Goal: Task Accomplishment & Management: Complete application form

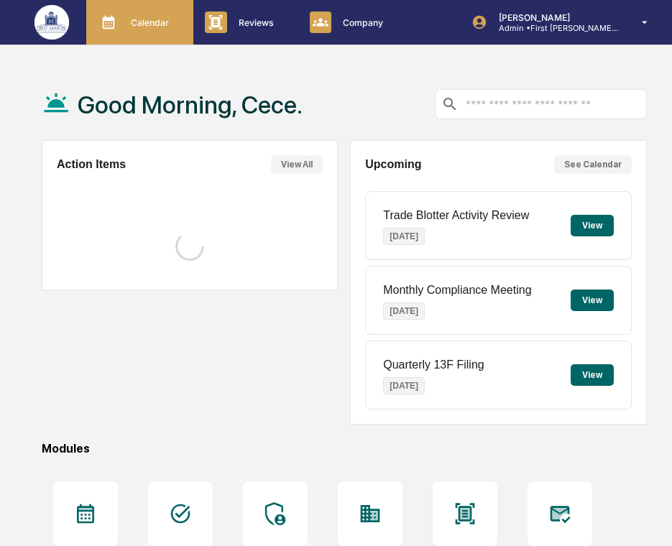
click at [108, 23] on icon at bounding box center [109, 22] width 22 height 22
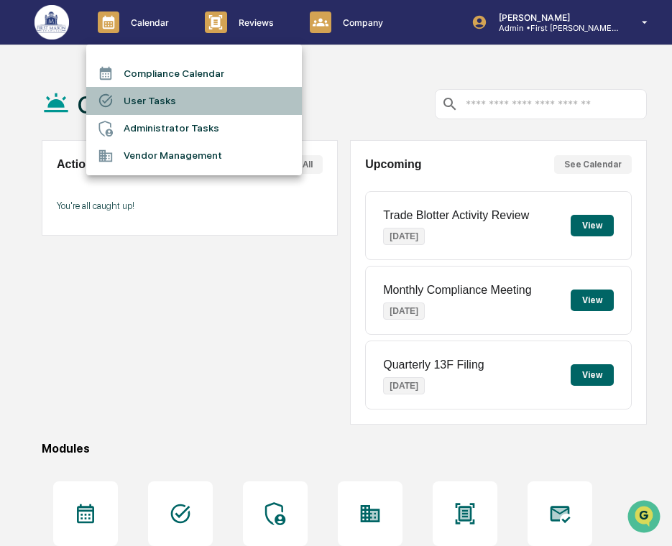
click at [141, 97] on li "User Tasks" at bounding box center [193, 100] width 215 height 27
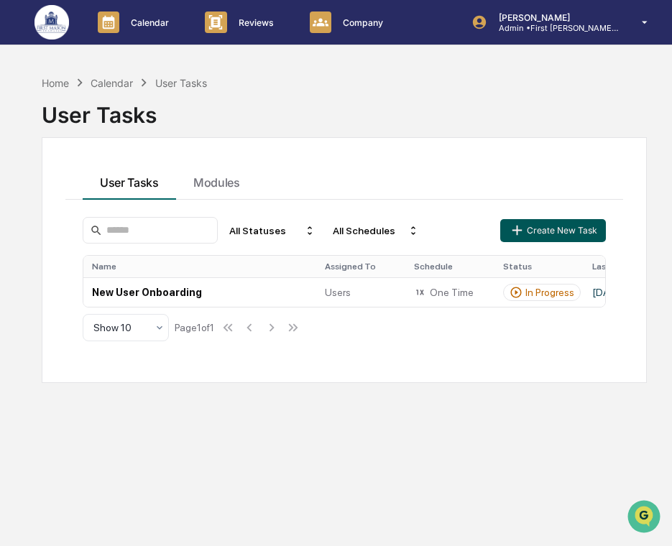
click at [528, 228] on button "Create New Task" at bounding box center [552, 230] width 105 height 23
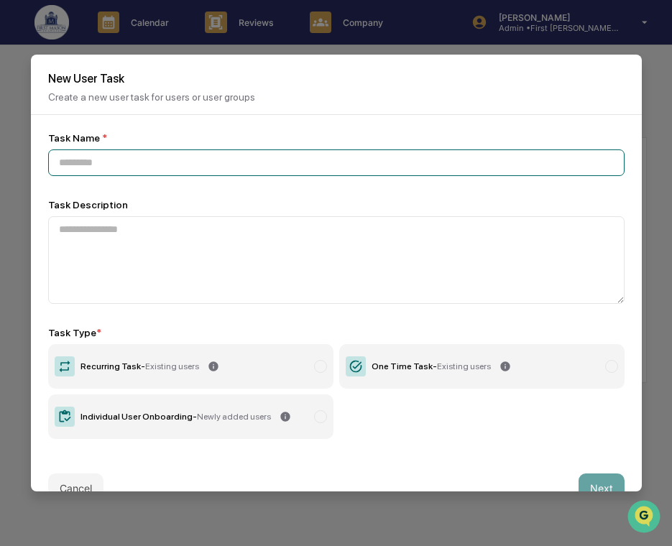
paste input "**********"
type input "**********"
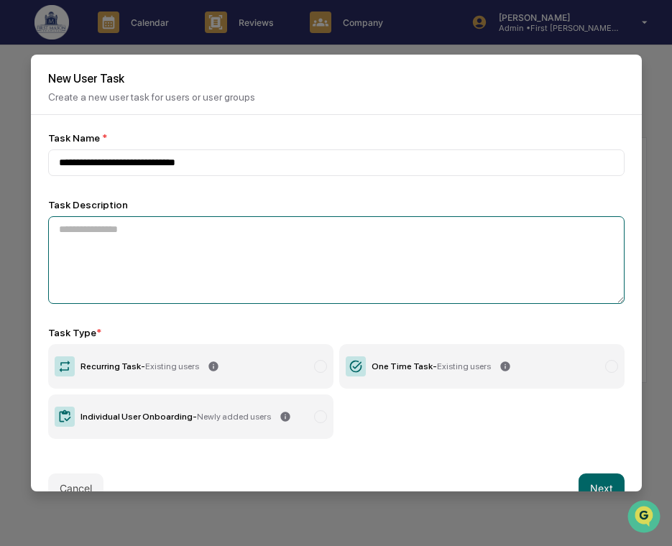
click at [228, 249] on textarea at bounding box center [336, 260] width 576 height 88
paste textarea "**********"
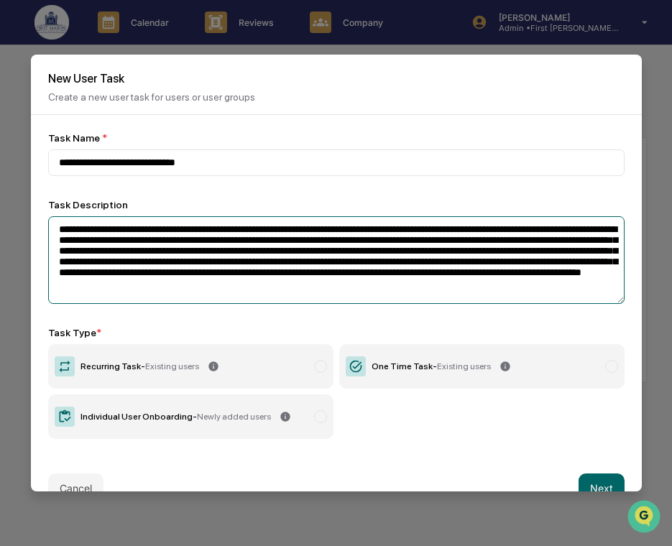
click at [175, 236] on textarea "**********" at bounding box center [336, 260] width 576 height 88
drag, startPoint x: 172, startPoint y: 235, endPoint x: 106, endPoint y: 237, distance: 66.1
click at [106, 237] on textarea "**********" at bounding box center [336, 260] width 576 height 88
paste textarea "********"
type textarea "**********"
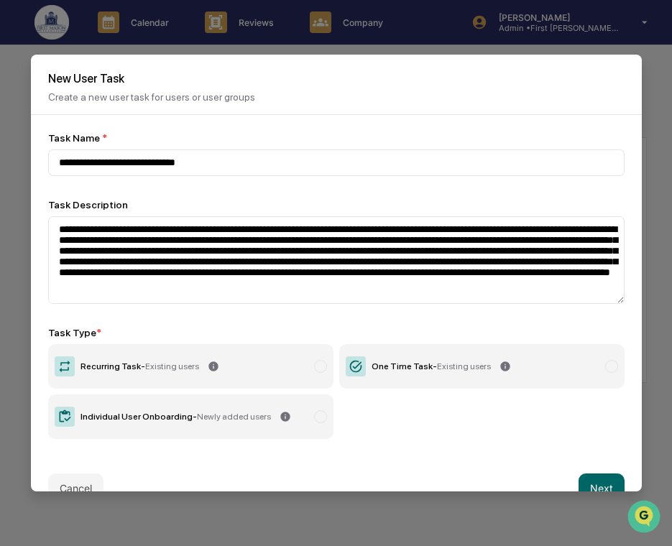
click at [297, 371] on label "Recurring Task - Existing users" at bounding box center [190, 366] width 285 height 45
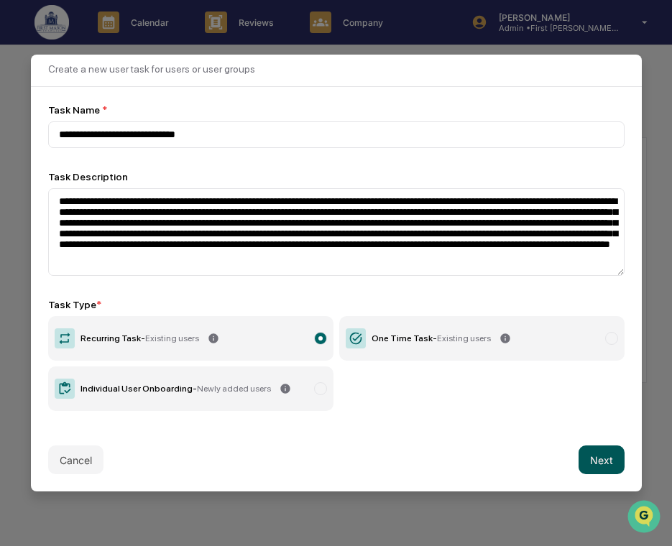
click at [607, 451] on button "Next" at bounding box center [601, 459] width 46 height 29
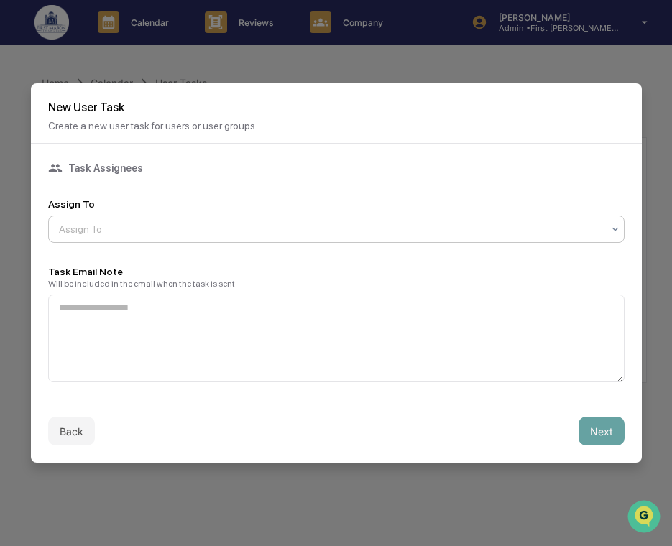
click at [292, 237] on div "Assign To" at bounding box center [330, 229] width 557 height 20
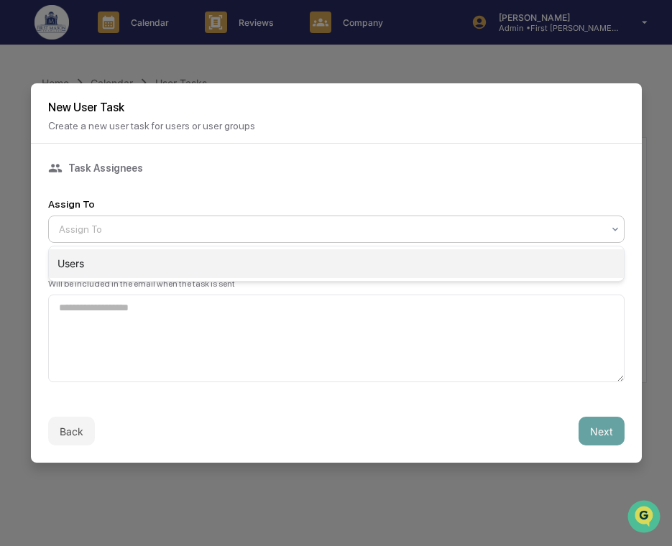
click at [292, 255] on div "Users" at bounding box center [336, 263] width 575 height 29
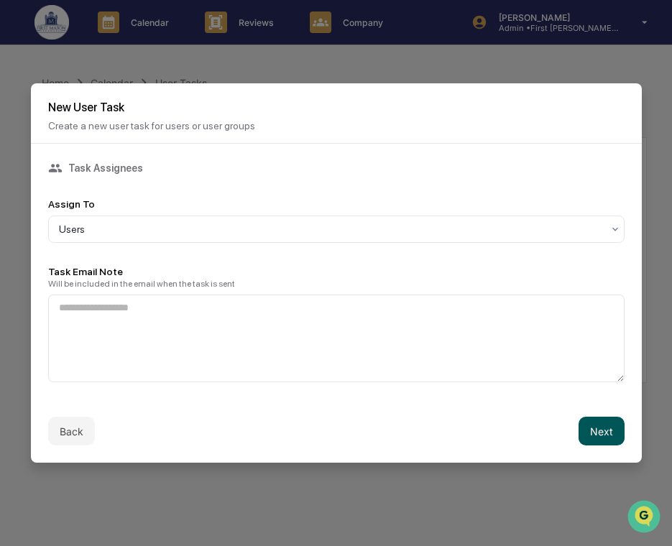
click at [600, 435] on button "Next" at bounding box center [601, 431] width 46 height 29
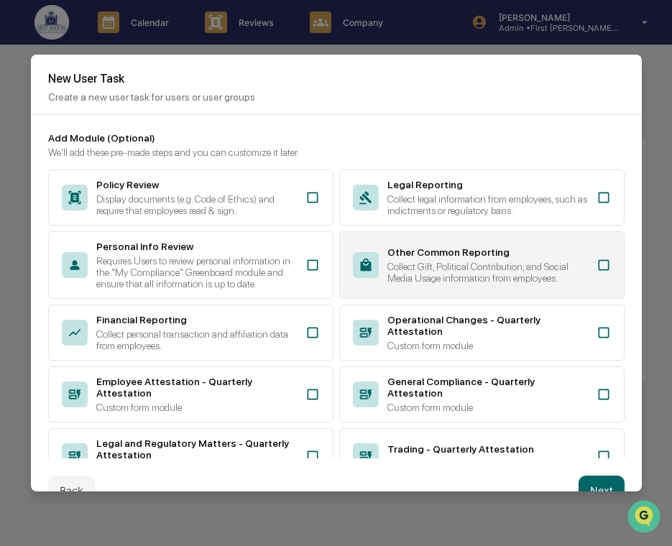
scroll to position [250, 0]
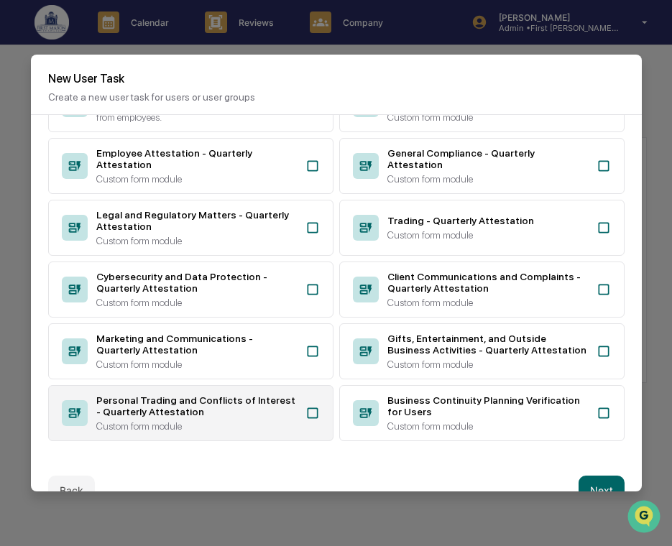
click at [266, 414] on div "Personal Trading and Conflicts of Interest - Quarterly Attestation" at bounding box center [196, 405] width 200 height 23
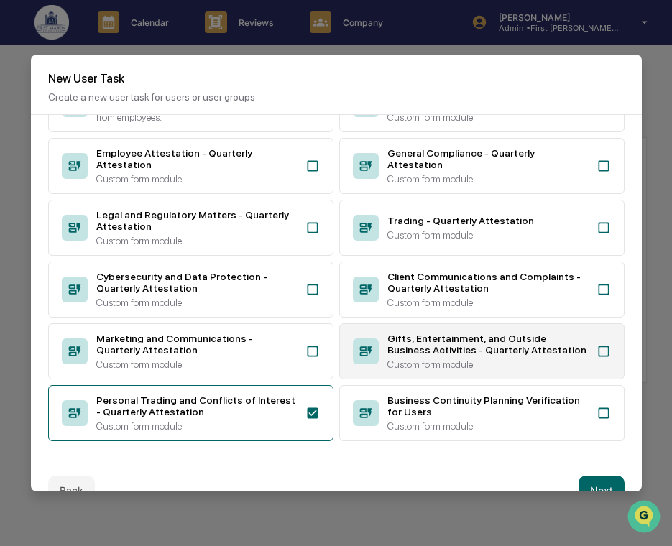
click at [374, 354] on icon at bounding box center [366, 351] width 26 height 26
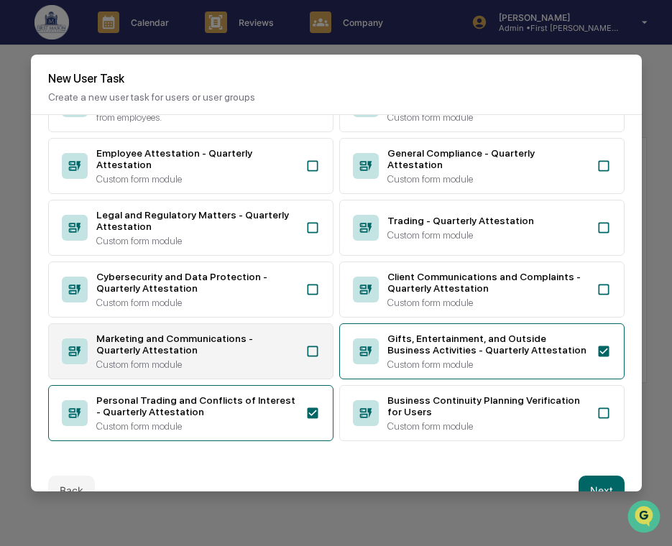
click at [265, 354] on div "Marketing and Communications - Quarterly Attestation Custom form module" at bounding box center [196, 351] width 200 height 37
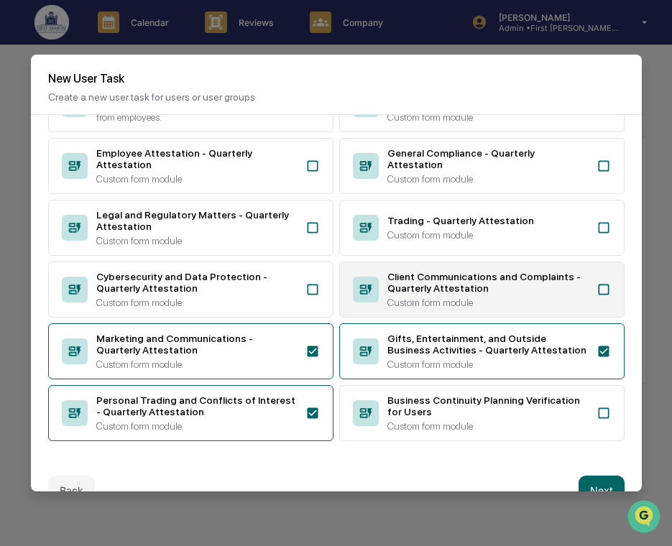
click at [413, 273] on div "Client Communications and Complaints - Quarterly Attestation" at bounding box center [487, 282] width 200 height 23
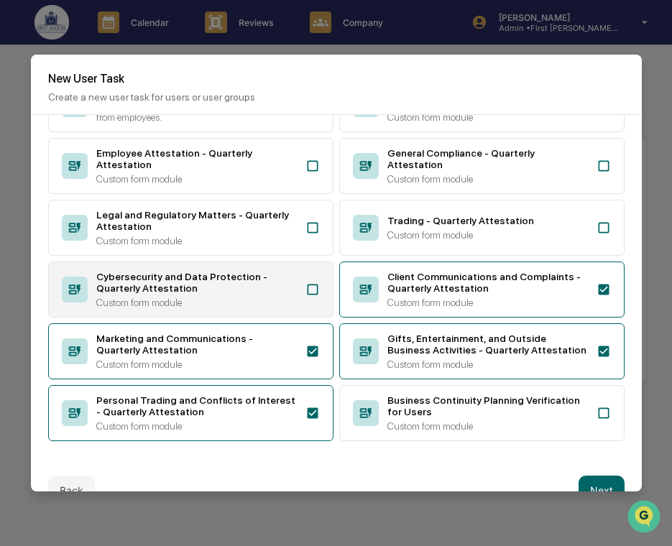
click at [249, 297] on div "Custom form module" at bounding box center [196, 302] width 200 height 11
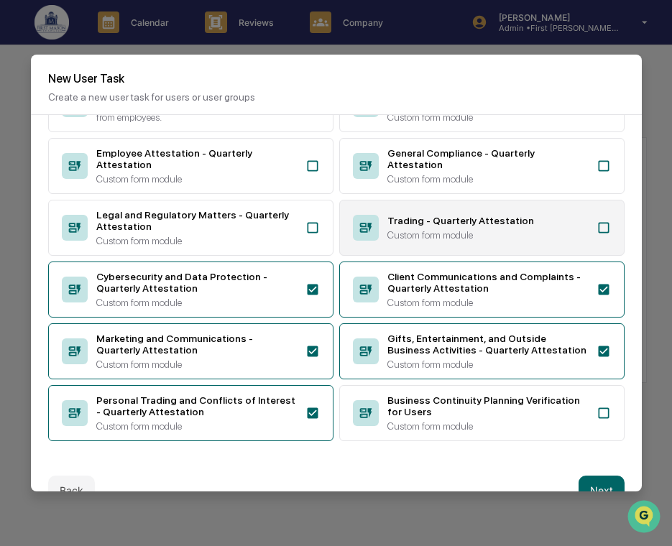
click at [384, 228] on div "Trading - Quarterly Attestation Custom form module" at bounding box center [481, 228] width 285 height 56
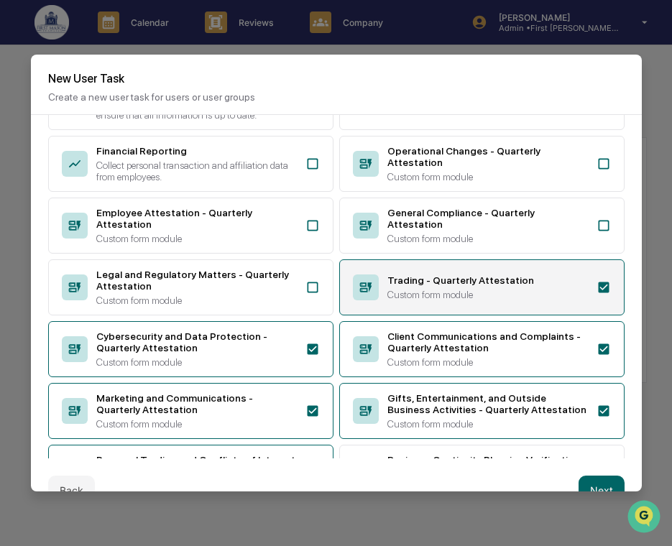
scroll to position [158, 0]
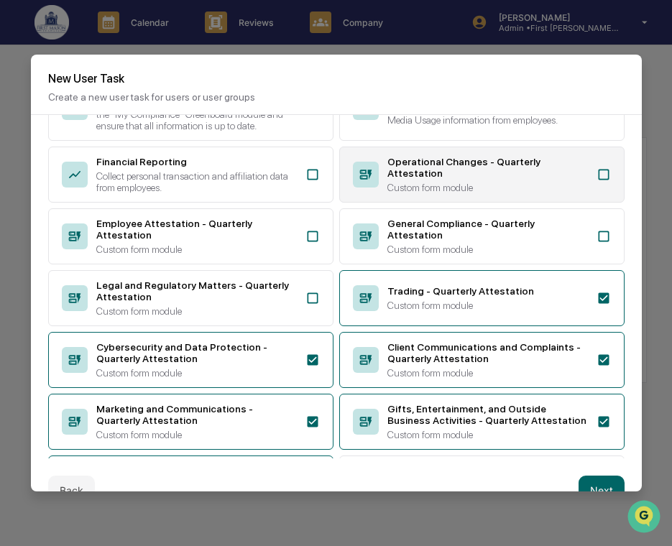
click at [402, 179] on div "Operational Changes - Quarterly Attestation" at bounding box center [487, 167] width 200 height 23
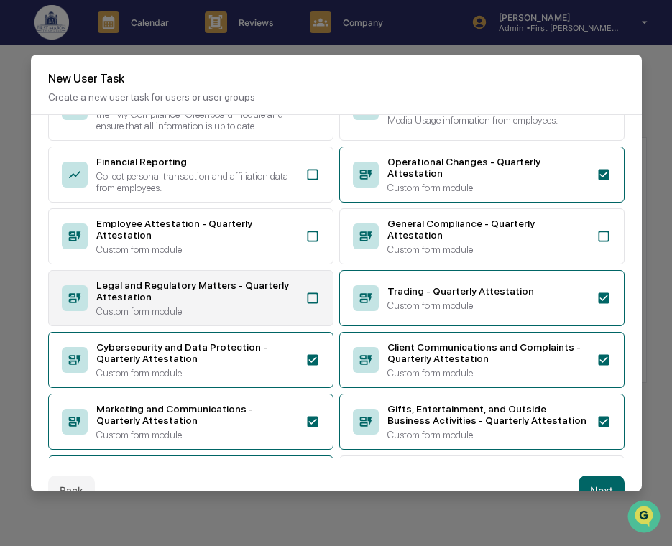
click at [308, 297] on div "Legal and Regulatory Matters - Quarterly Attestation Custom form module" at bounding box center [190, 298] width 285 height 56
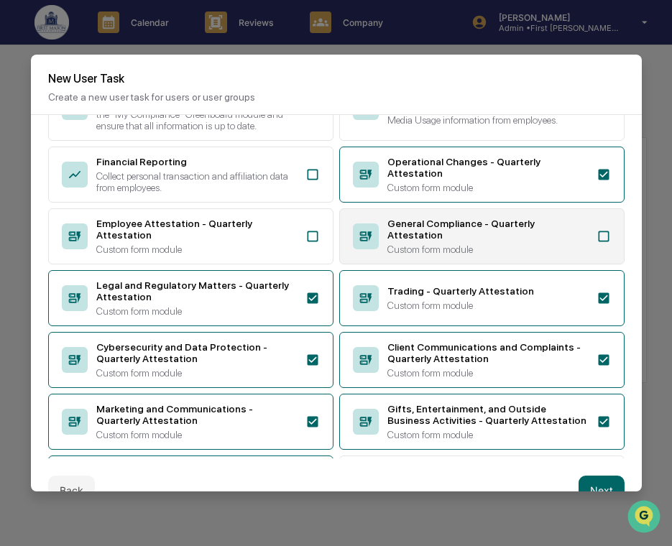
click at [388, 241] on div "General Compliance - Quarterly Attestation" at bounding box center [487, 229] width 200 height 23
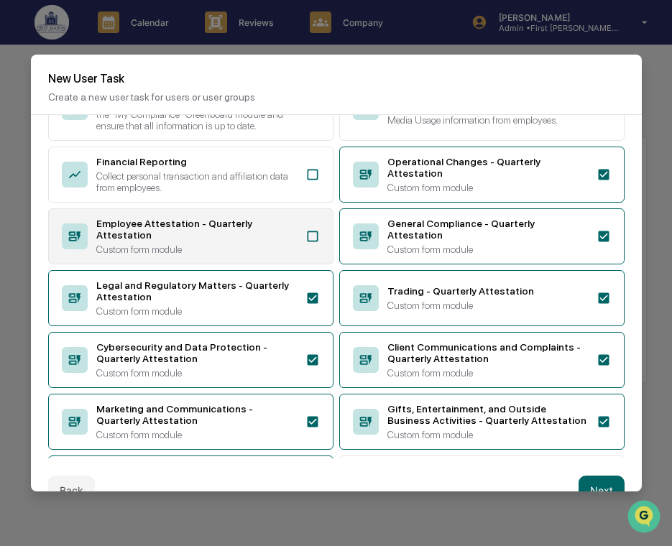
click at [270, 241] on div "Employee Attestation - Quarterly Attestation" at bounding box center [196, 229] width 200 height 23
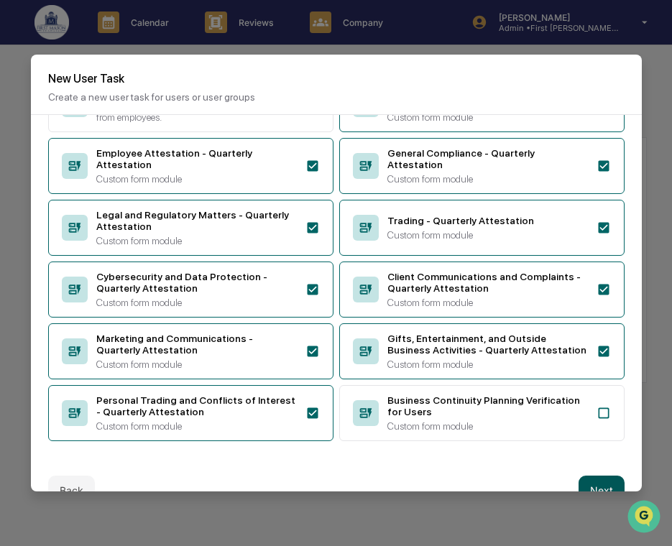
click at [595, 483] on button "Next" at bounding box center [601, 490] width 46 height 29
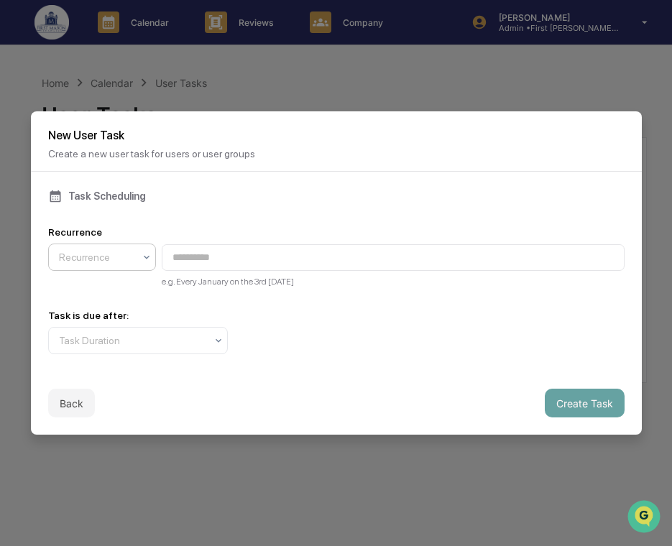
click at [103, 260] on div at bounding box center [96, 257] width 75 height 14
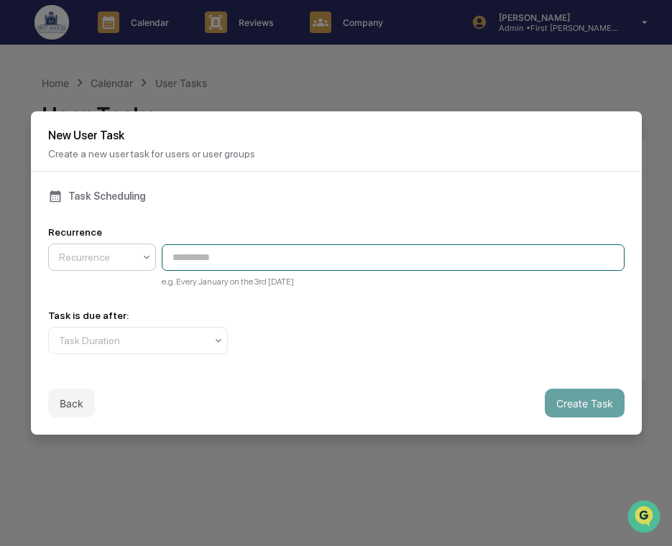
click at [241, 255] on input at bounding box center [393, 257] width 463 height 27
paste input "**********"
type input "**********"
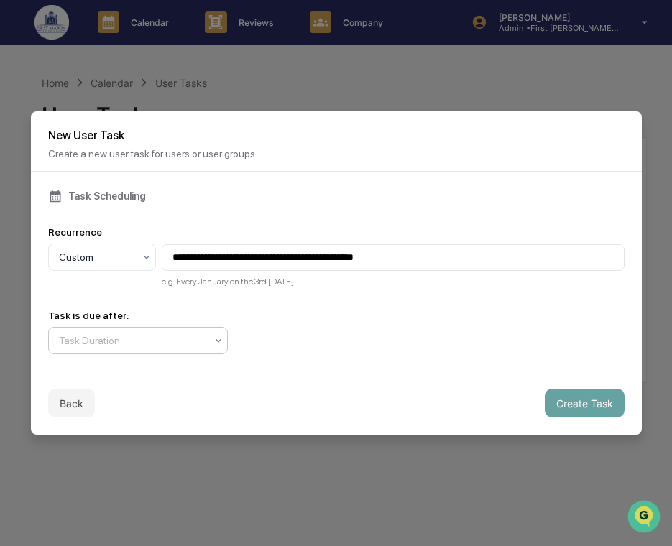
click at [175, 344] on div at bounding box center [132, 340] width 147 height 14
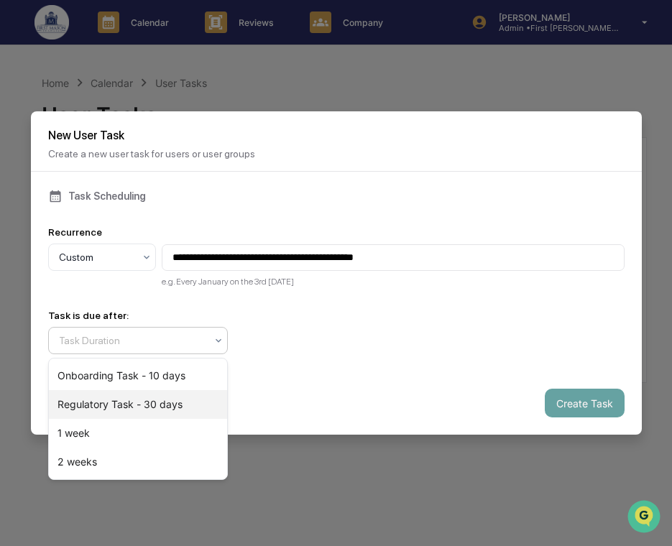
click at [153, 412] on div "Regulatory Task - 30 days" at bounding box center [138, 404] width 178 height 29
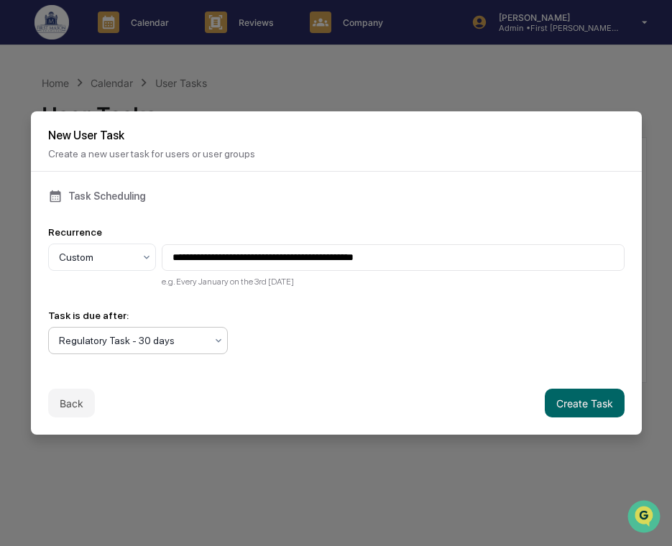
click at [609, 386] on div "Back Create Task" at bounding box center [336, 402] width 611 height 63
click at [595, 399] on button "Create Task" at bounding box center [584, 403] width 80 height 29
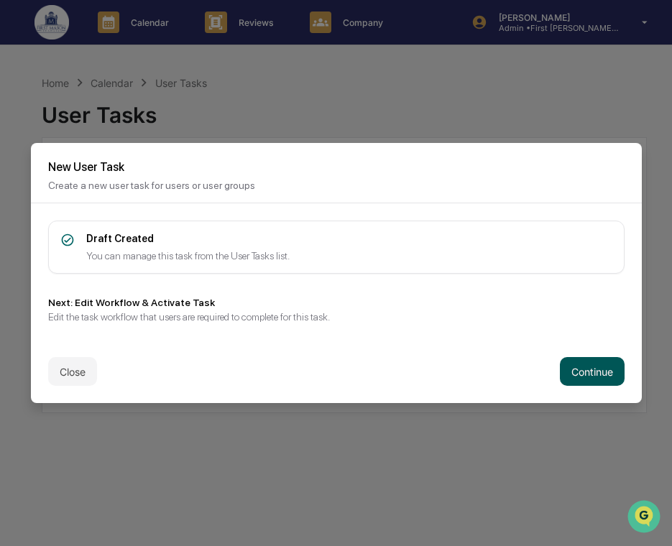
click at [585, 361] on button "Continue" at bounding box center [592, 371] width 65 height 29
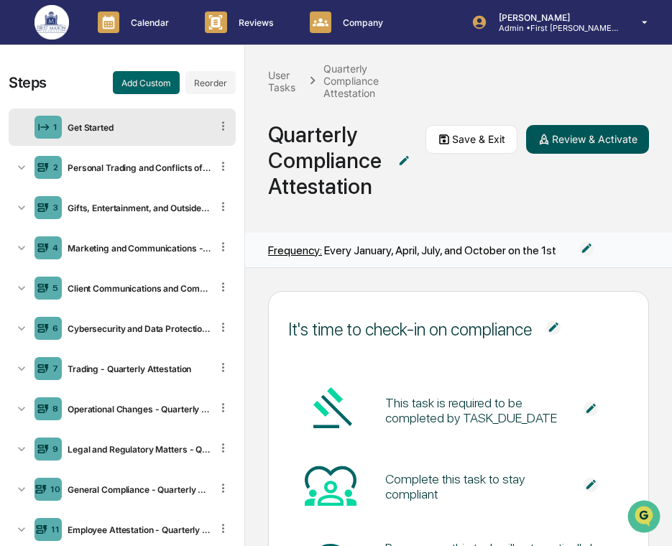
click at [564, 131] on button "Review & Activate" at bounding box center [587, 139] width 123 height 29
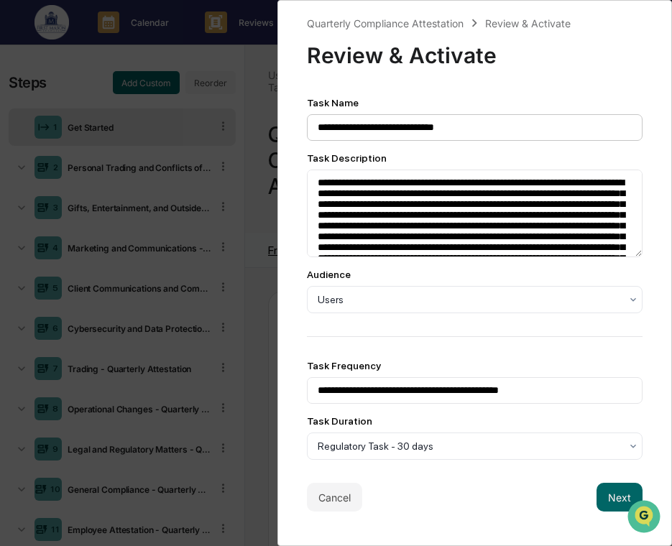
scroll to position [1, 0]
click at [605, 503] on button "Next" at bounding box center [619, 497] width 46 height 29
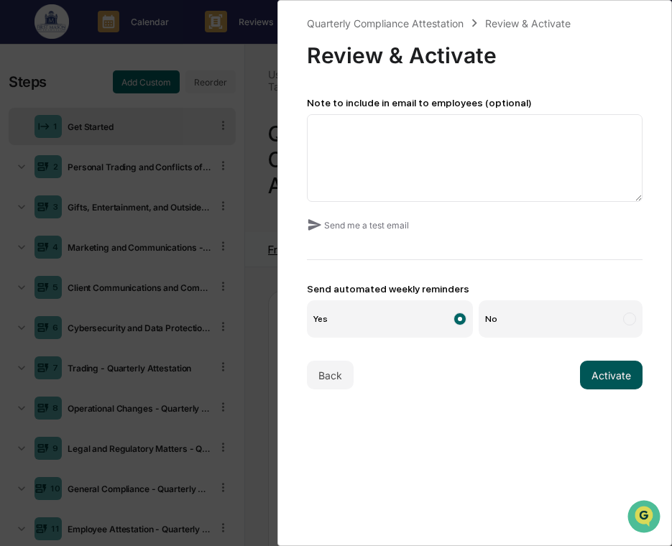
click at [615, 382] on button "Activate" at bounding box center [611, 375] width 62 height 29
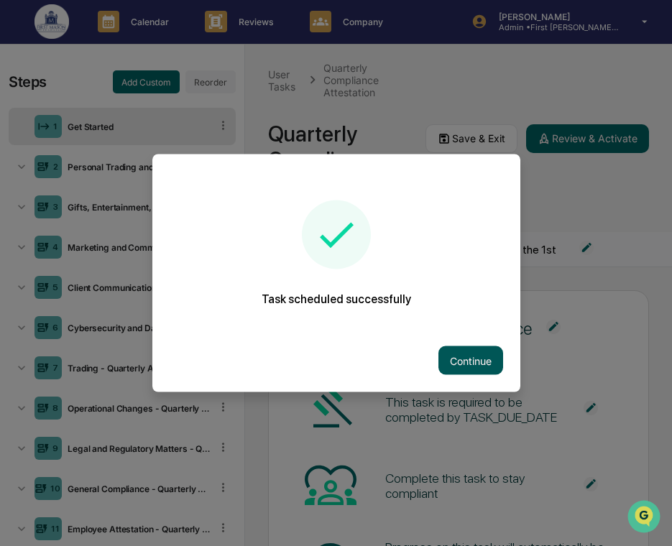
click at [496, 356] on button "Continue" at bounding box center [470, 360] width 65 height 29
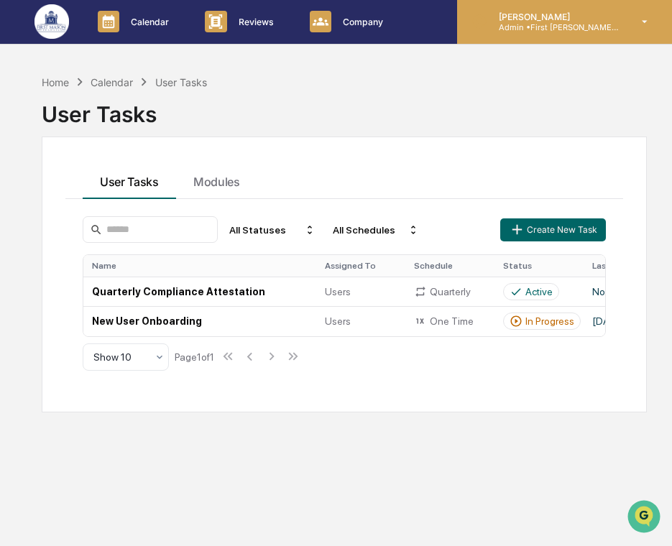
click at [574, 33] on div "[PERSON_NAME] Admin • First [PERSON_NAME] Financial" at bounding box center [564, 21] width 215 height 45
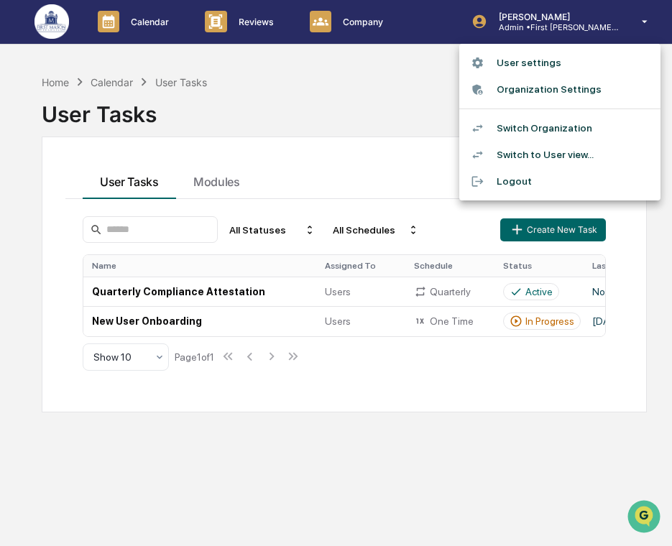
click at [538, 128] on li "Switch Organization" at bounding box center [559, 128] width 201 height 27
